Goal: Task Accomplishment & Management: Complete application form

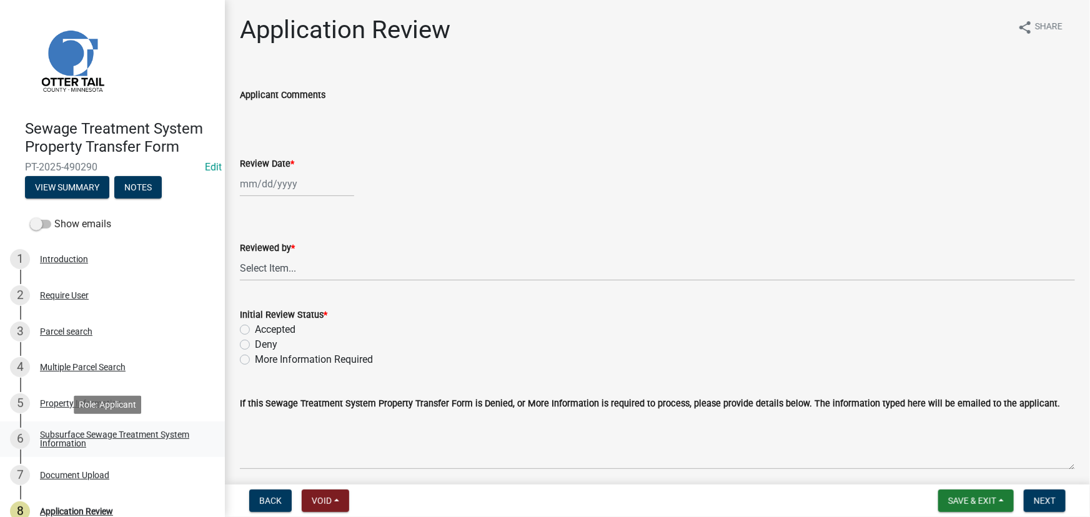
click at [99, 434] on div "Subsurface Sewage Treatment System Information" at bounding box center [122, 439] width 165 height 17
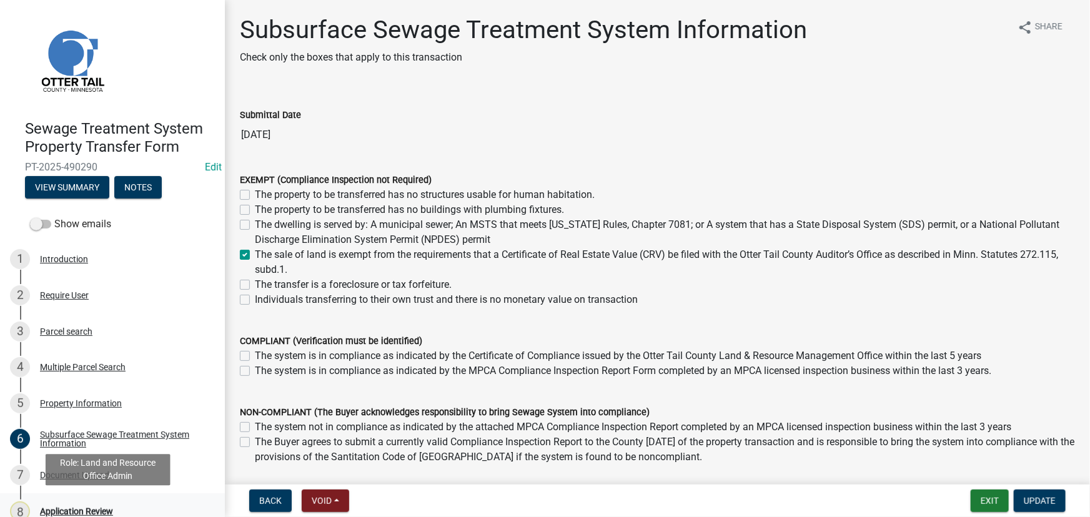
click at [96, 507] on div "Application Review" at bounding box center [76, 511] width 73 height 9
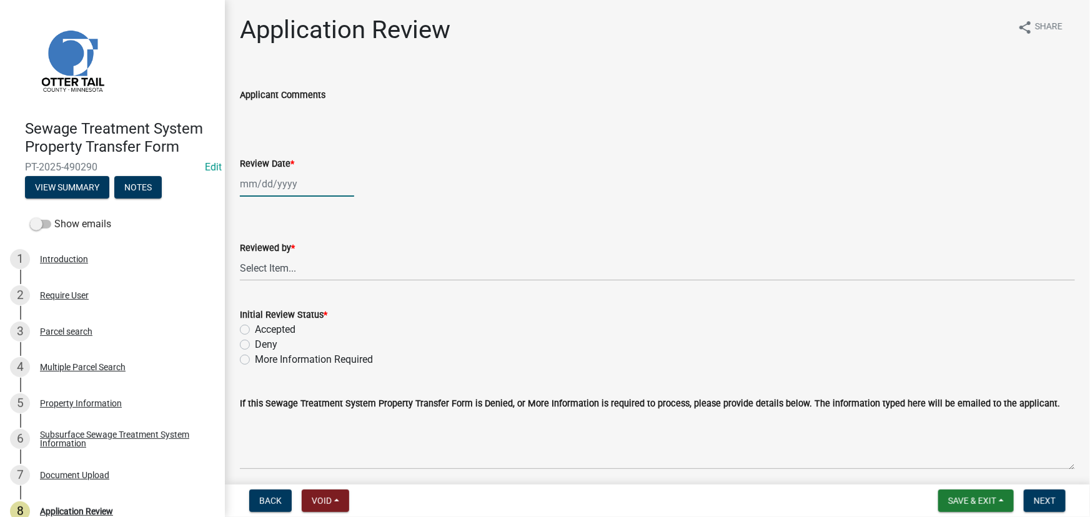
click at [264, 192] on div at bounding box center [297, 184] width 114 height 26
select select "10"
select select "2025"
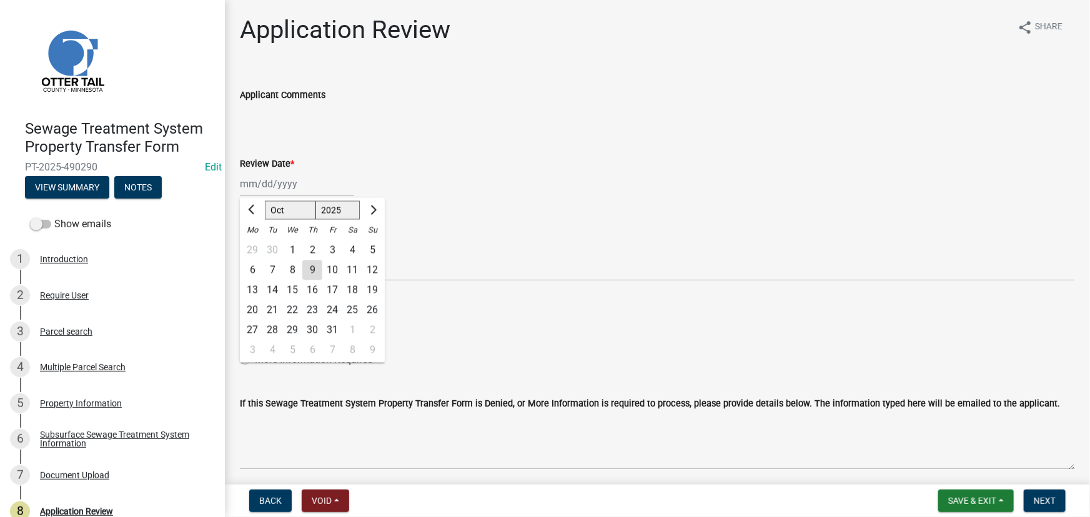
click at [315, 272] on div "9" at bounding box center [312, 271] width 20 height 20
type input "10/09/2025"
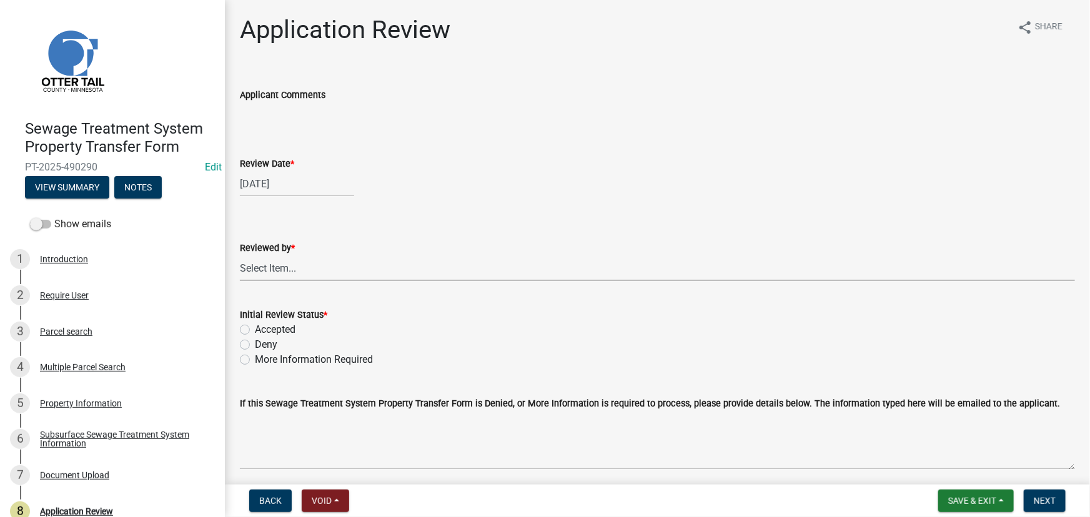
click at [314, 274] on select "Select Item... Alexis Newark Amy Busko Andrea Perales Brittany Tollefson Christ…" at bounding box center [658, 269] width 836 height 26
click at [240, 256] on select "Select Item... Alexis Newark Amy Busko Andrea Perales Brittany Tollefson Christ…" at bounding box center [658, 269] width 836 height 26
select select "190fd4c8-42ef-492b-a4a0-a0213555944c"
click at [285, 334] on label "Accepted" at bounding box center [275, 329] width 41 height 15
click at [263, 331] on input "Accepted" at bounding box center [259, 326] width 8 height 8
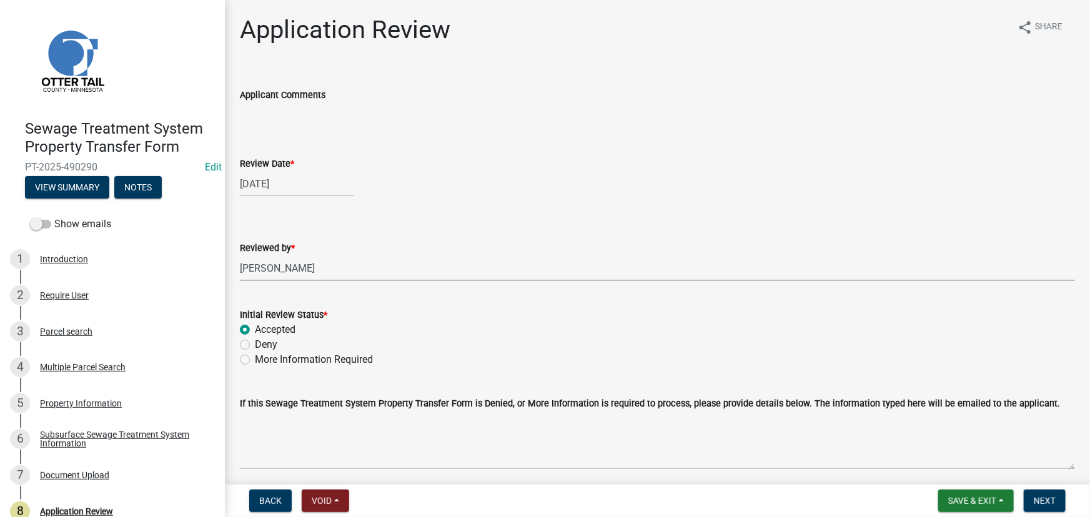
radio input "true"
click at [1054, 503] on span "Next" at bounding box center [1045, 501] width 22 height 10
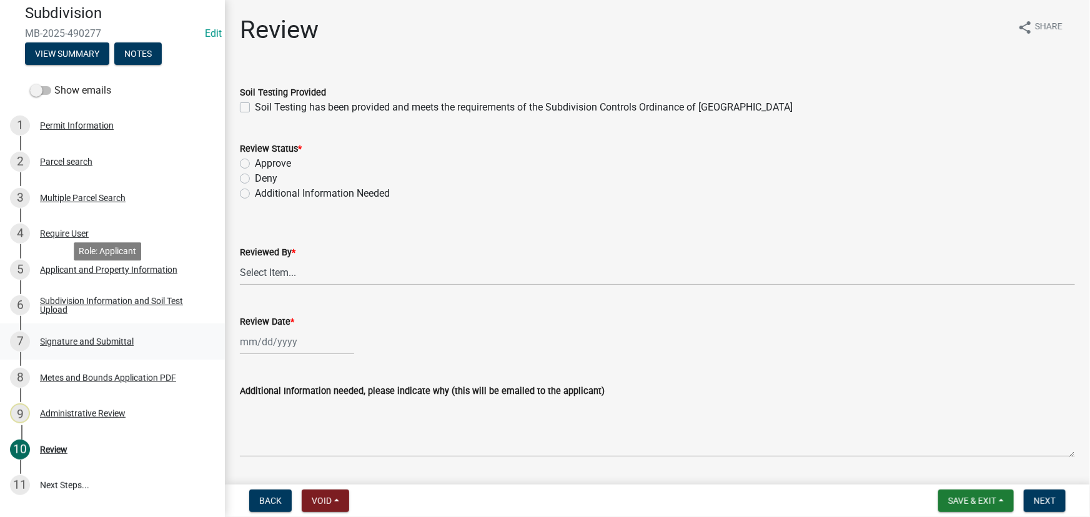
scroll to position [170, 0]
